Goal: Task Accomplishment & Management: Manage account settings

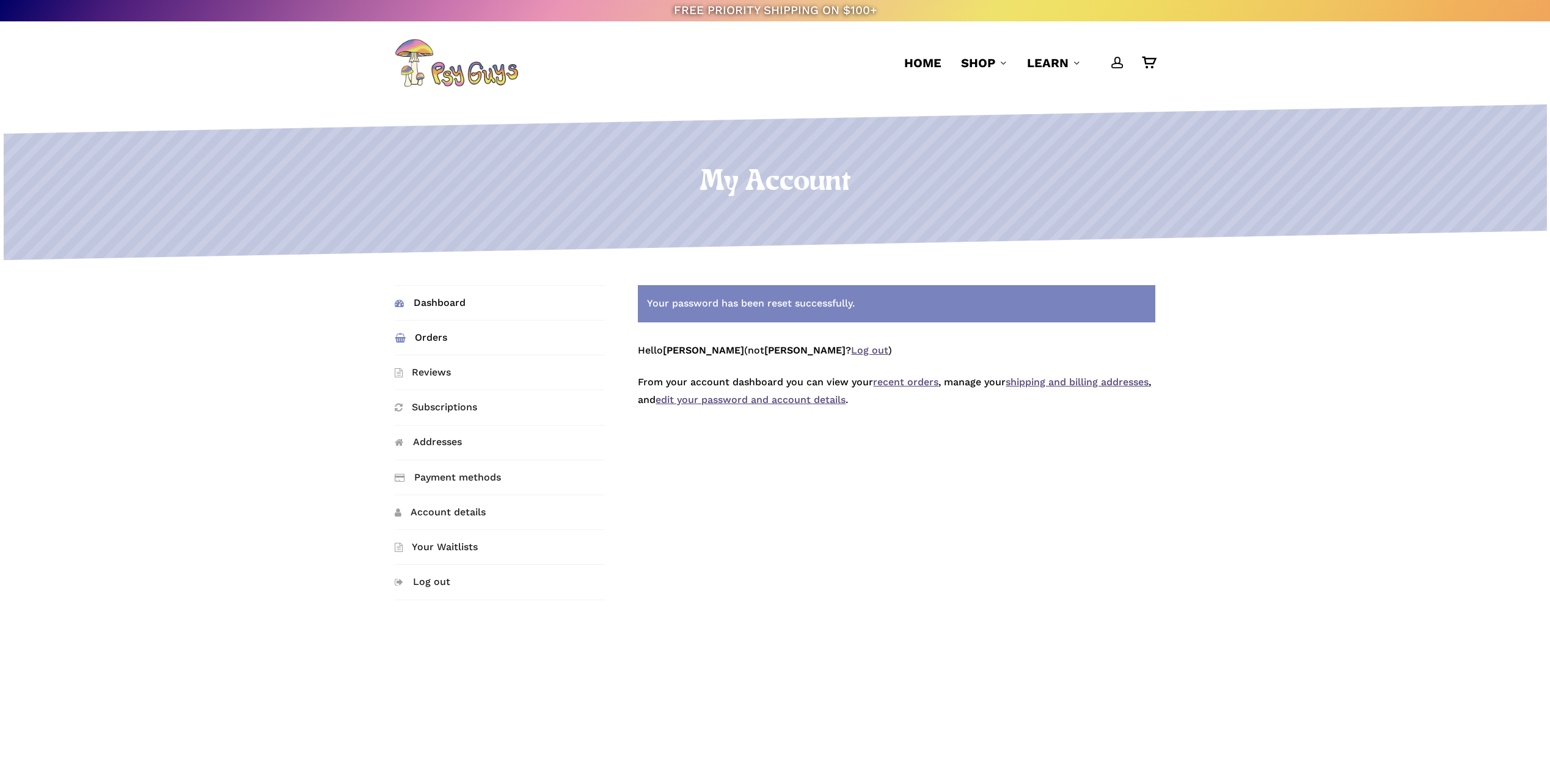
click at [440, 339] on link "Orders" at bounding box center [500, 337] width 210 height 34
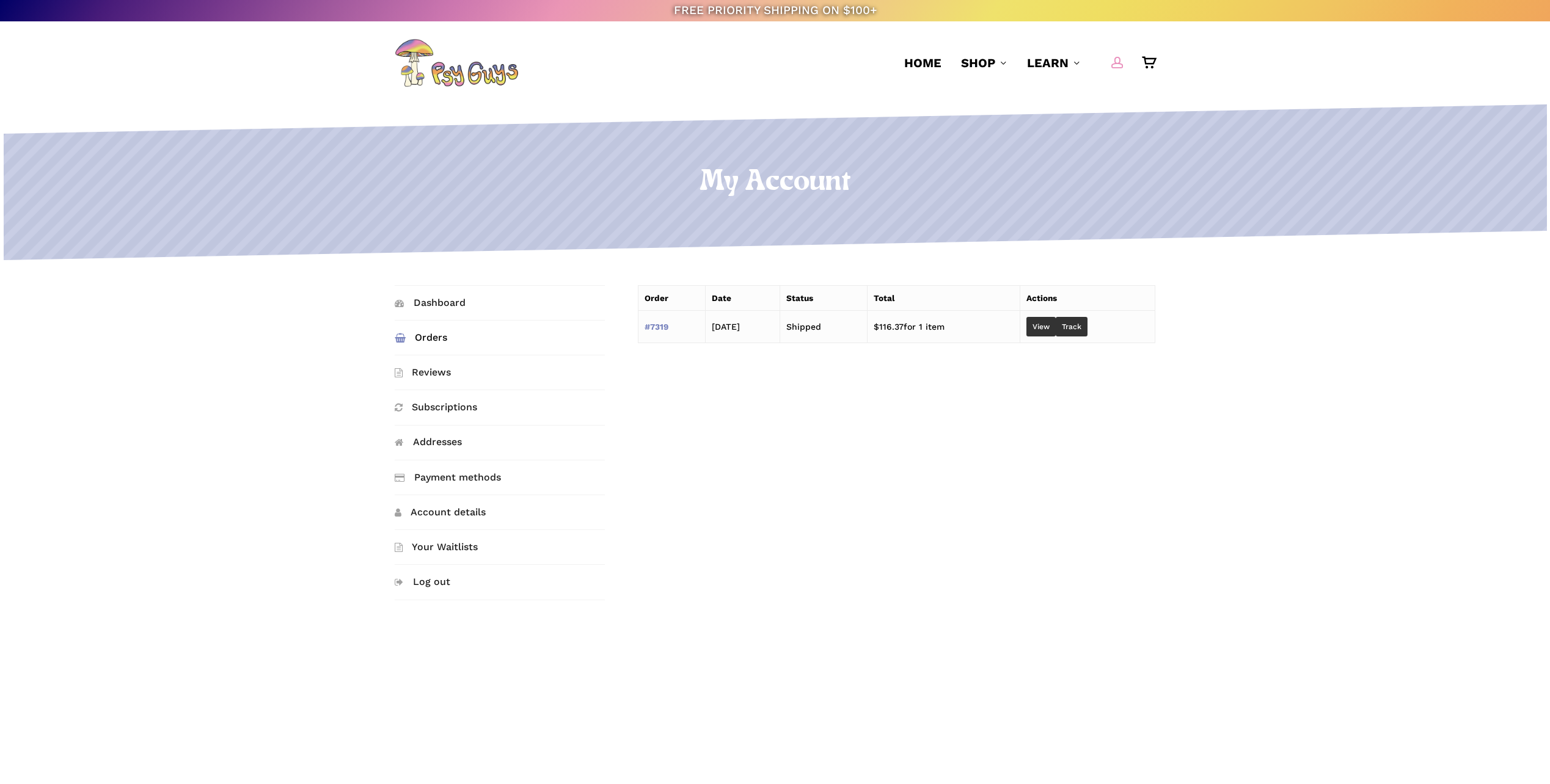
click at [1118, 62] on span "Main Menu" at bounding box center [1117, 62] width 12 height 12
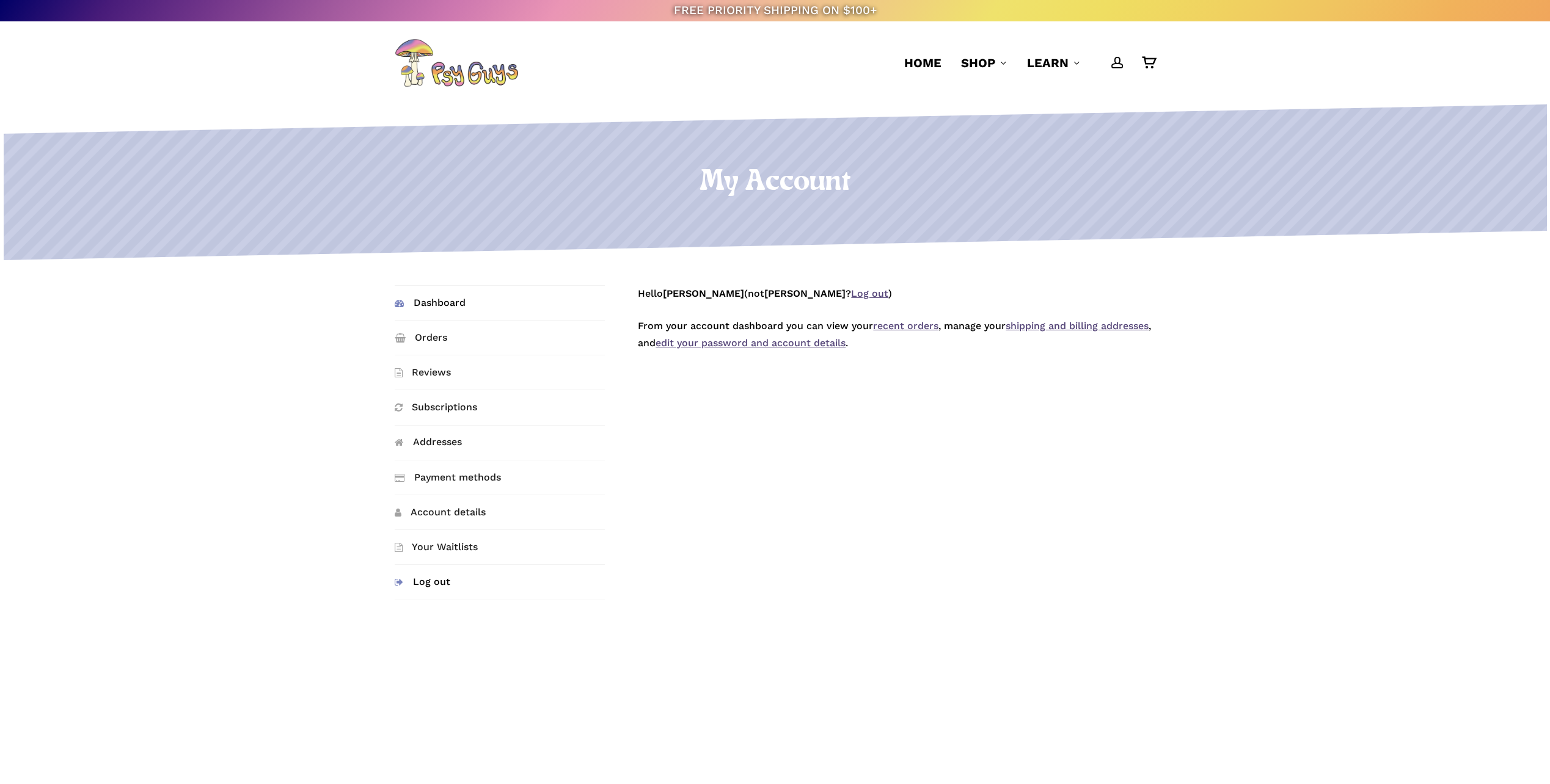
click at [424, 580] on link "Log out" at bounding box center [500, 582] width 210 height 34
